Goal: Task Accomplishment & Management: Use online tool/utility

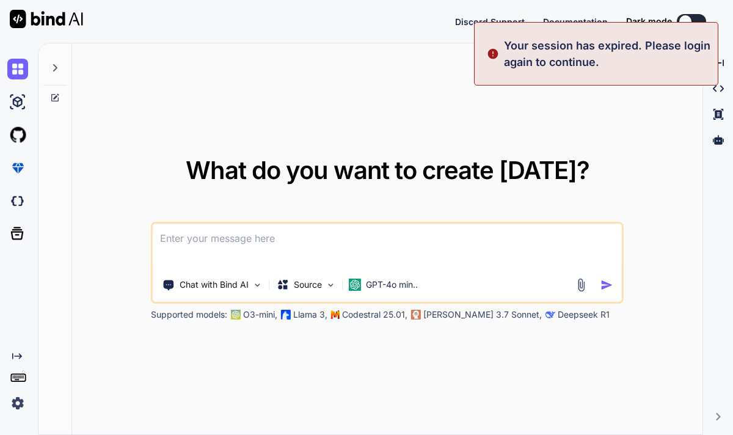
type textarea "x"
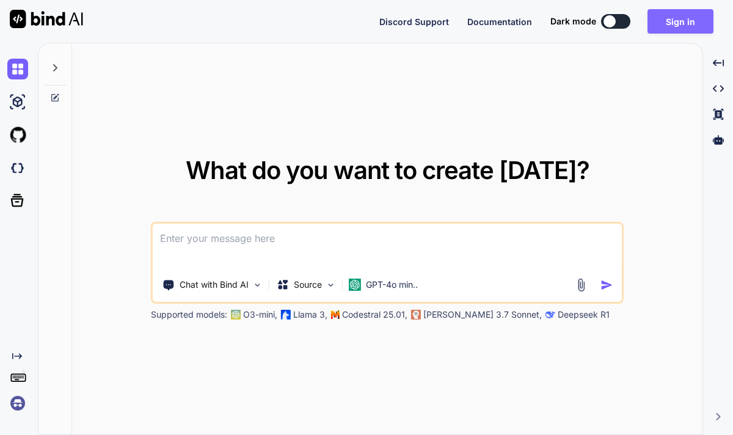
click at [677, 26] on button "Sign in" at bounding box center [681, 21] width 66 height 24
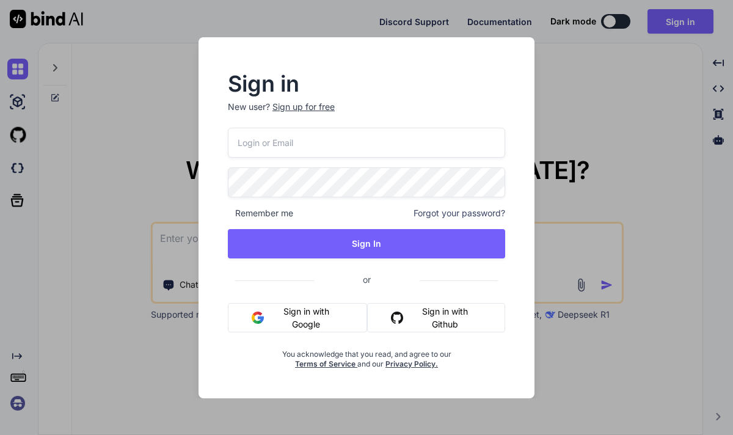
click at [355, 139] on input "email" at bounding box center [366, 143] width 277 height 30
type input "[EMAIL_ADDRESS][DOMAIN_NAME]"
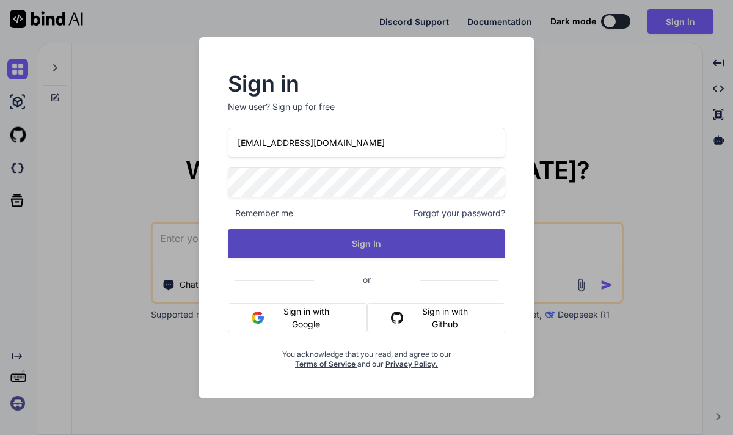
click at [329, 234] on button "Sign In" at bounding box center [366, 243] width 277 height 29
click at [359, 242] on button "Sign In" at bounding box center [366, 243] width 277 height 29
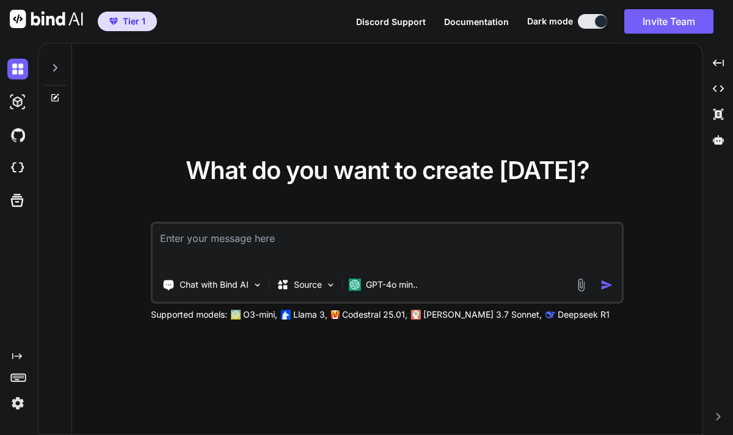
click at [585, 24] on button at bounding box center [592, 21] width 29 height 15
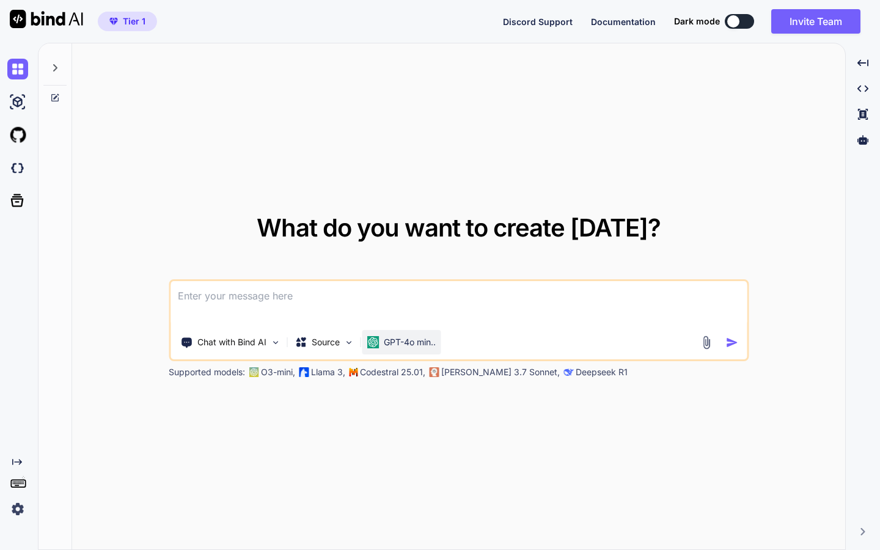
click at [420, 349] on div "GPT-4o min.." at bounding box center [401, 342] width 79 height 24
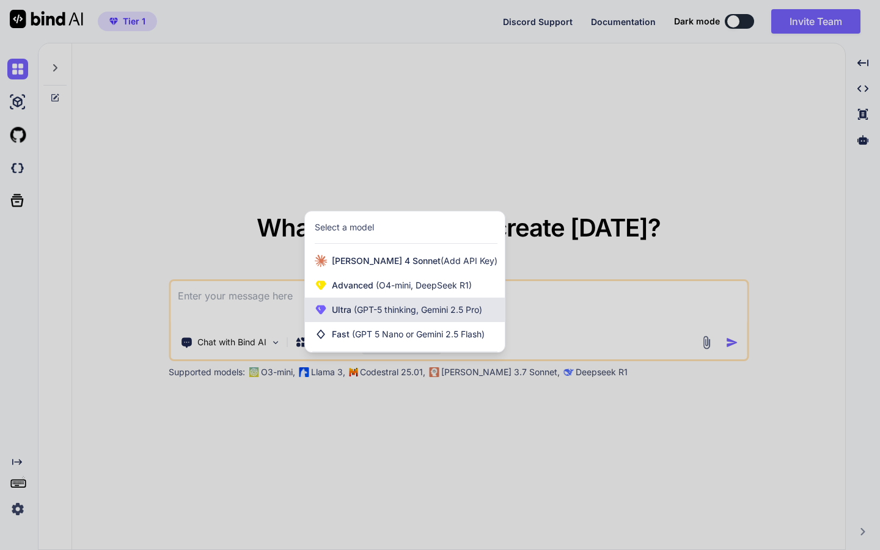
click at [391, 310] on span "(GPT-5 thinking, Gemini 2.5 Pro)" at bounding box center [416, 309] width 131 height 10
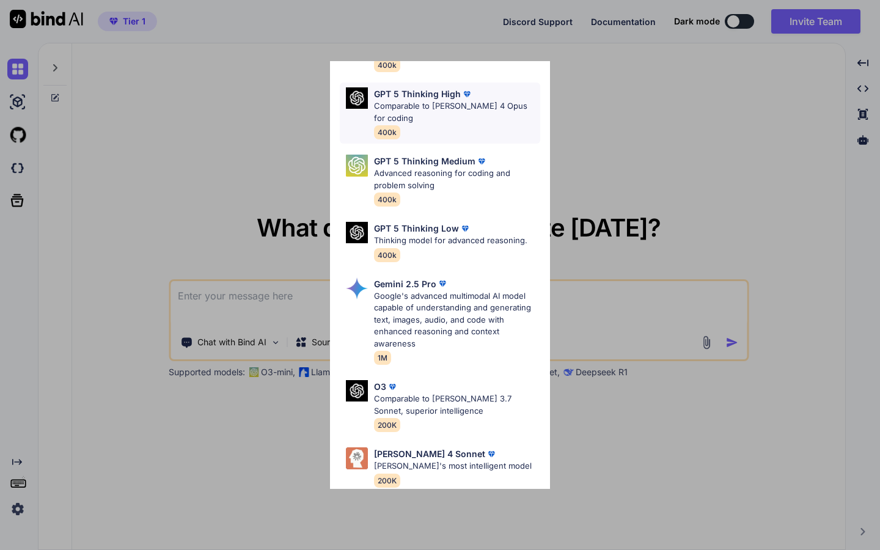
scroll to position [126, 0]
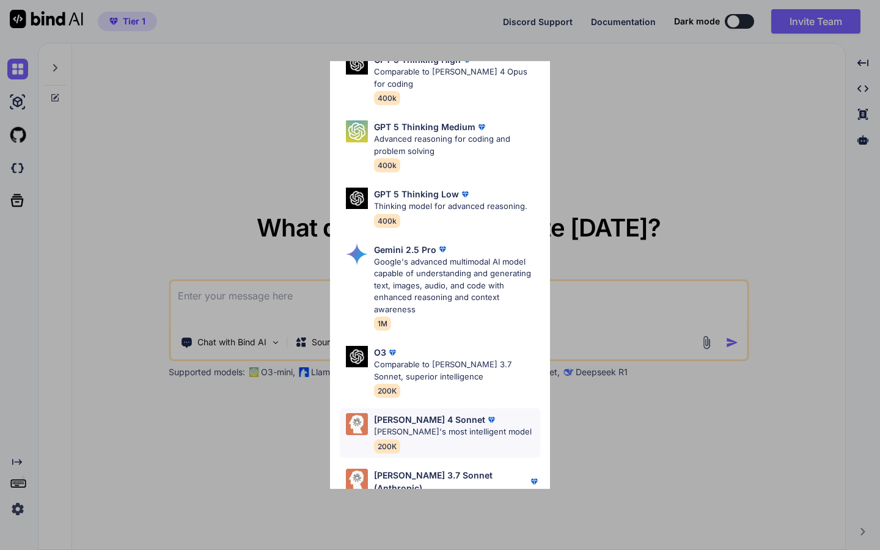
click at [419, 413] on p "[PERSON_NAME] 4 Sonnet" at bounding box center [429, 419] width 111 height 13
type textarea "x"
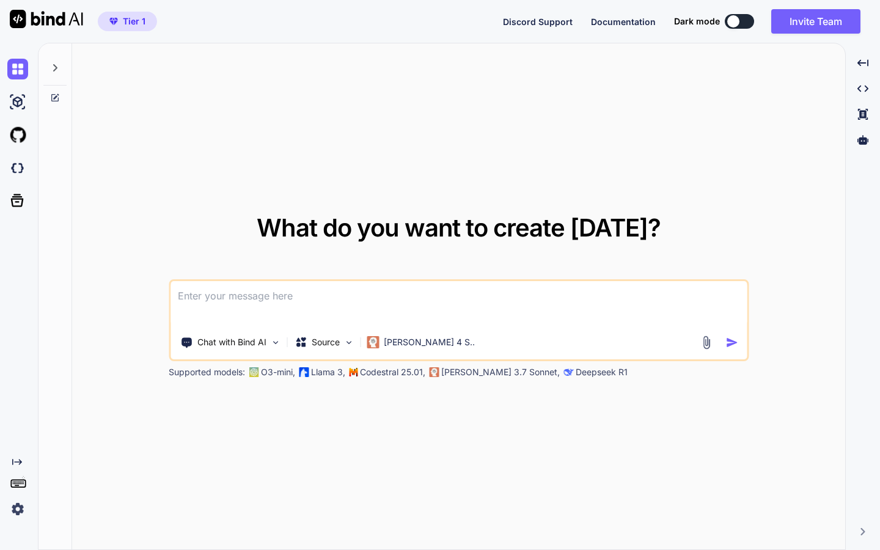
click at [252, 301] on textarea at bounding box center [458, 303] width 576 height 45
